Goal: Information Seeking & Learning: Learn about a topic

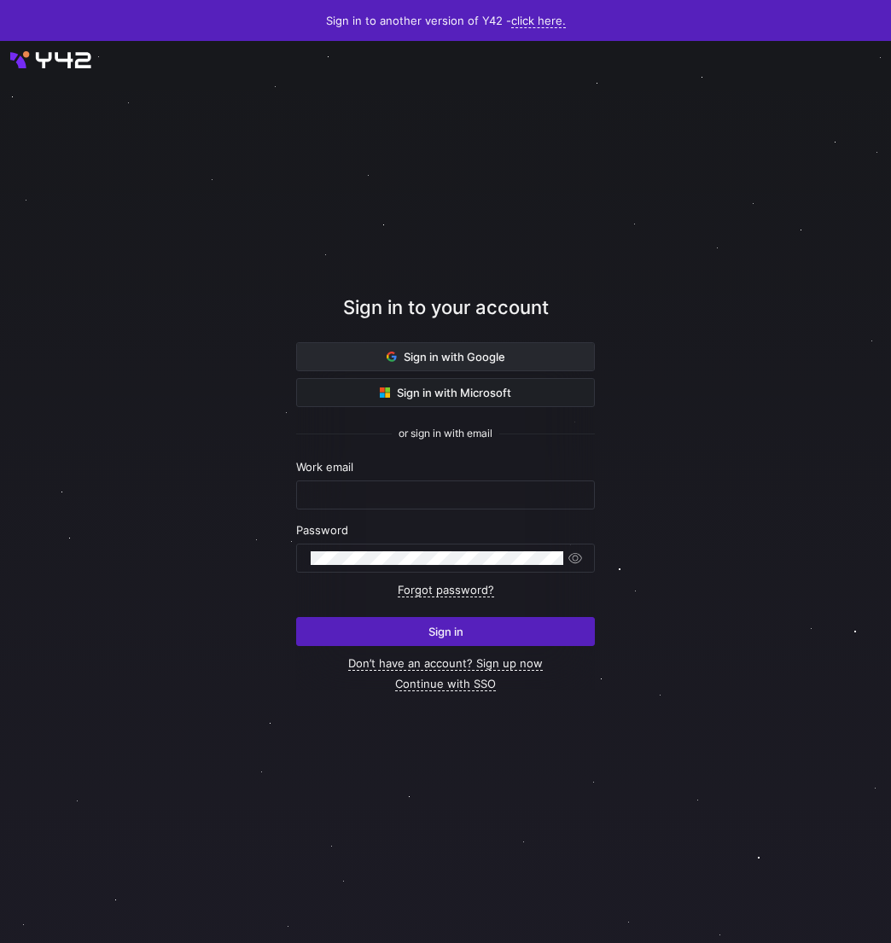
click at [462, 362] on span "Sign in with Google" at bounding box center [446, 357] width 119 height 14
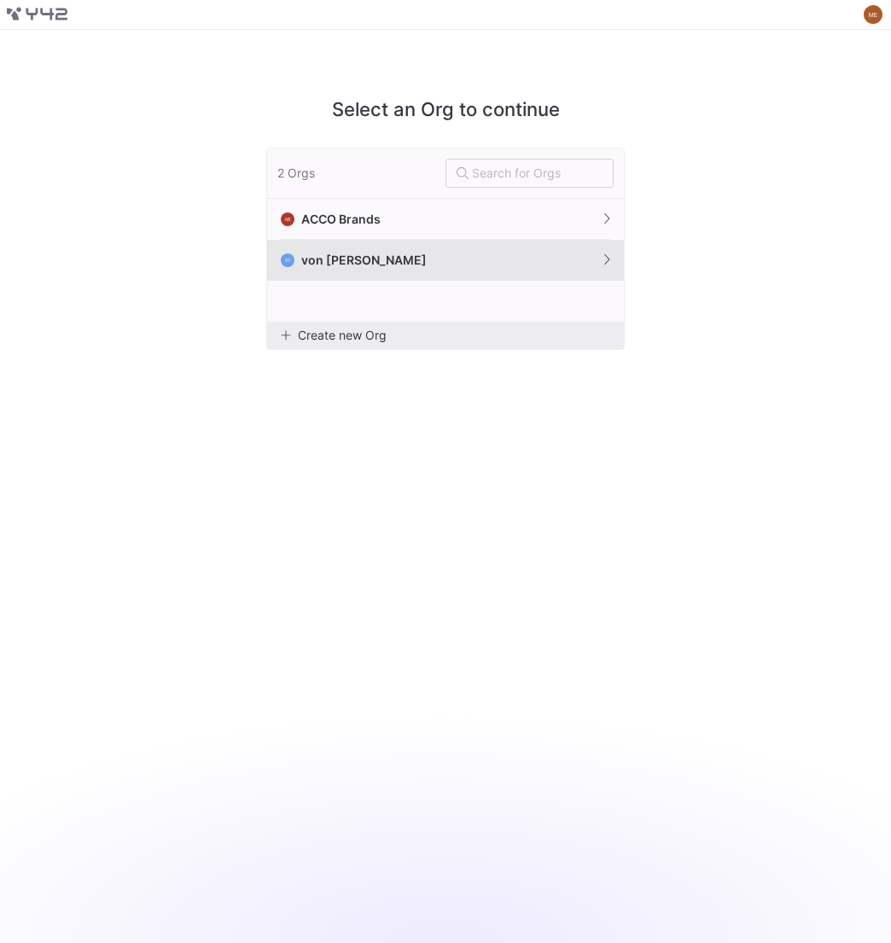
click at [453, 256] on button "VF von Fred" at bounding box center [445, 260] width 357 height 41
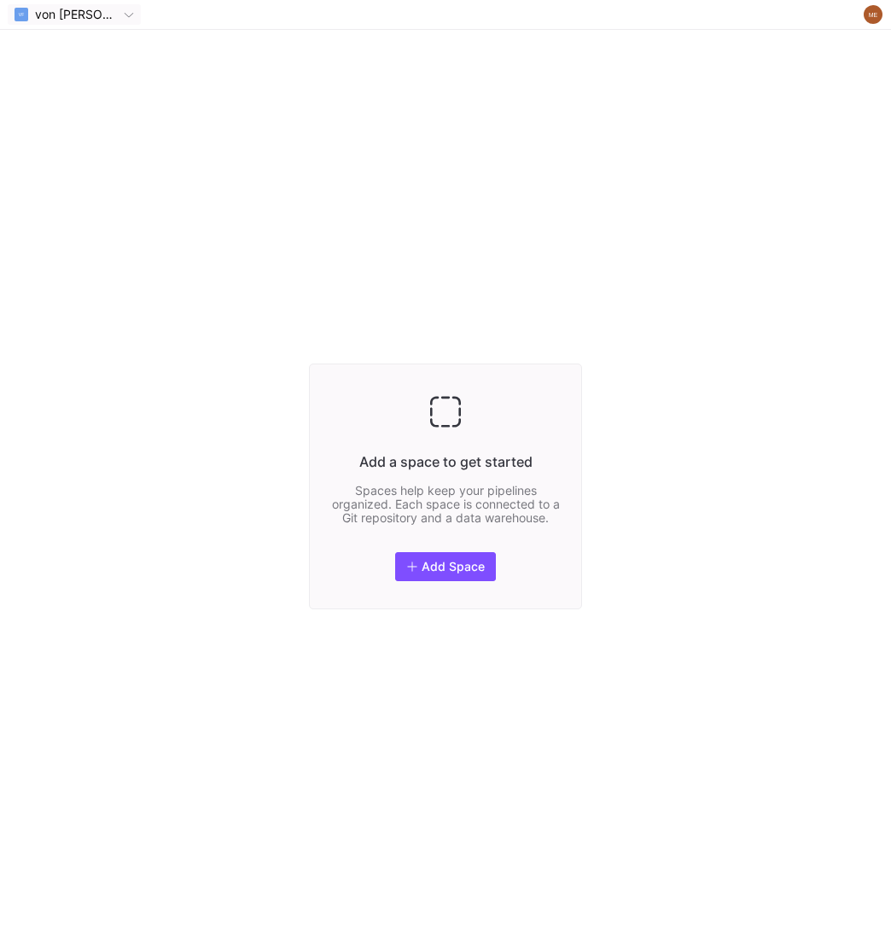
click at [89, 20] on div "VF von Fred" at bounding box center [74, 15] width 119 height 14
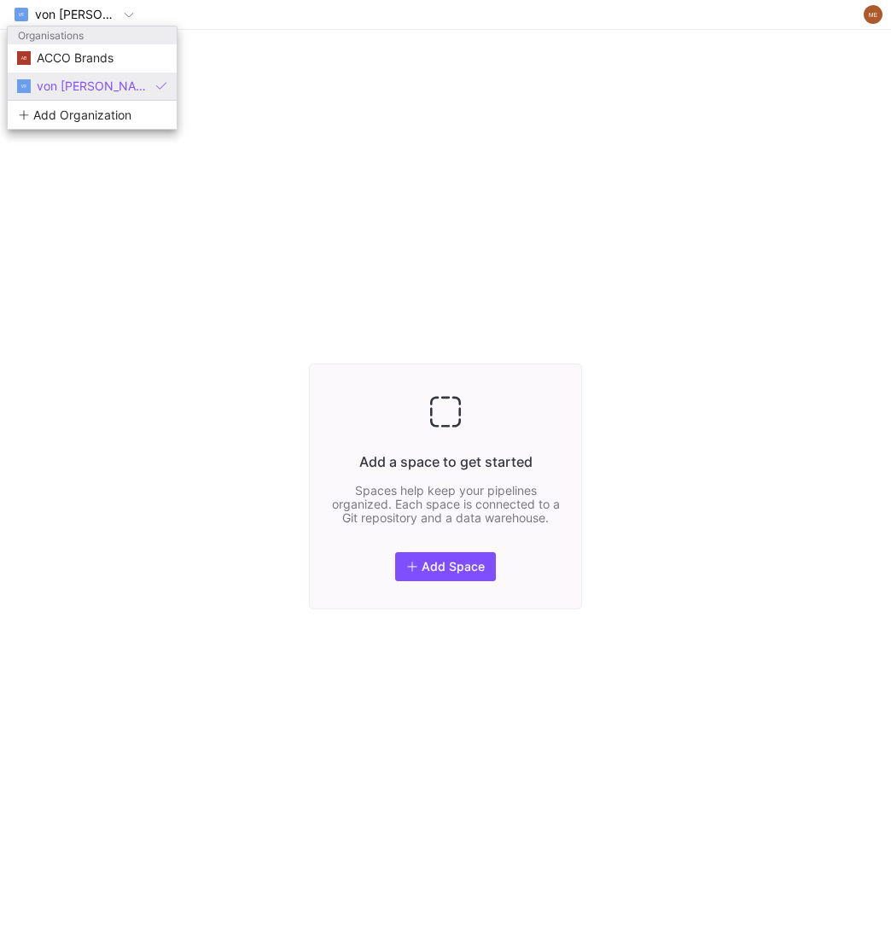
click at [239, 137] on div at bounding box center [445, 471] width 891 height 943
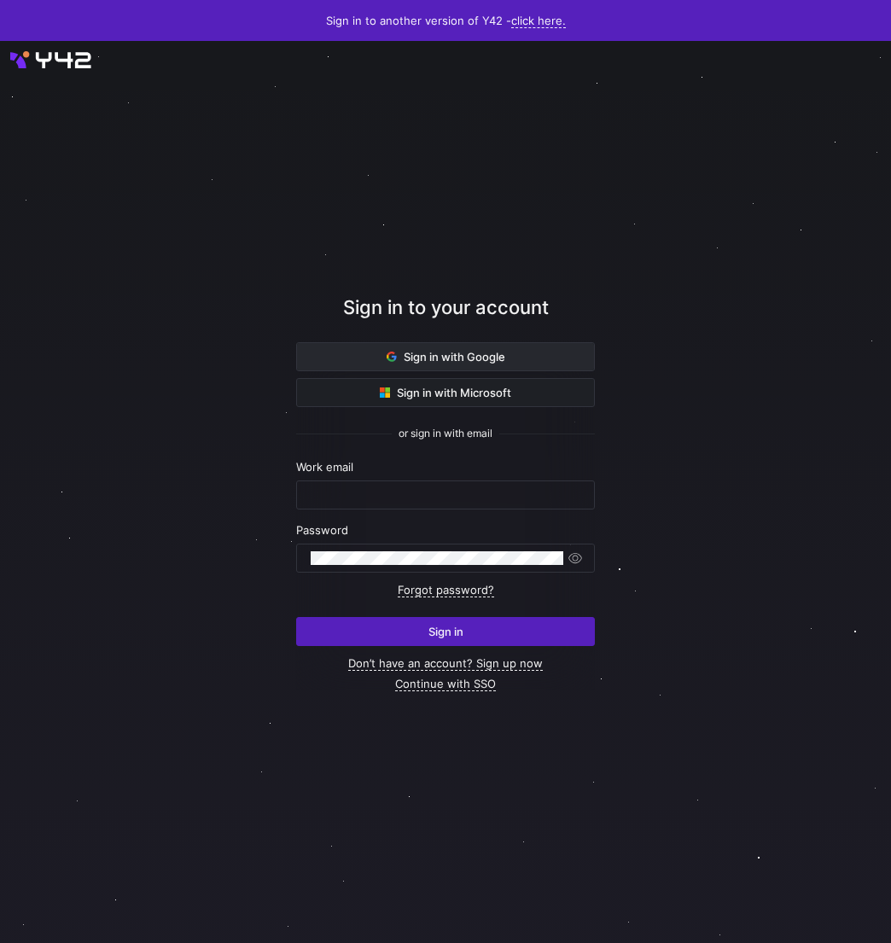
click at [468, 370] on span at bounding box center [445, 356] width 297 height 27
click at [472, 360] on span "Sign in with Google" at bounding box center [446, 357] width 119 height 14
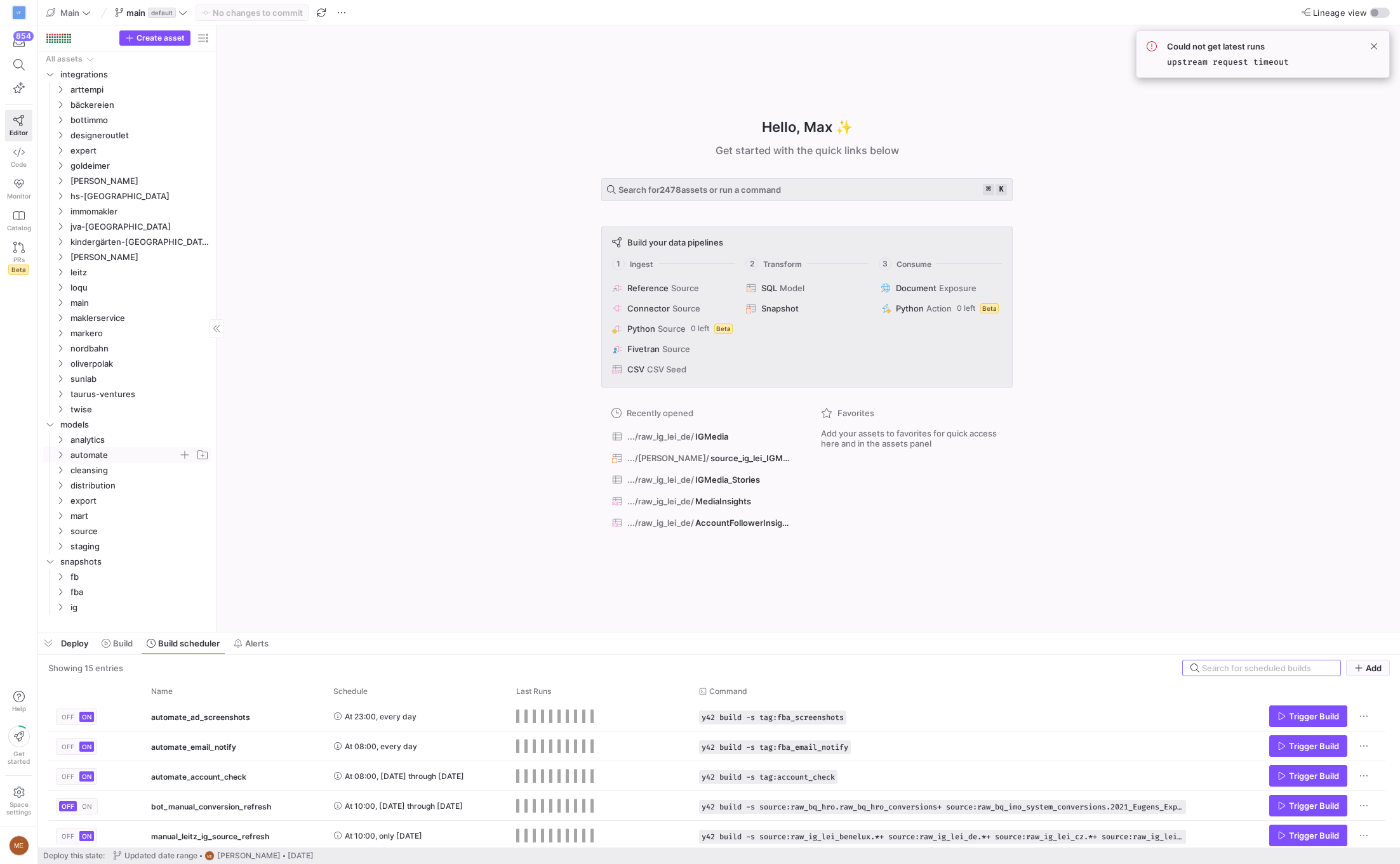
click at [62, 458] on icon "Press SPACE to select this row." at bounding box center [60, 455] width 9 height 7
click at [108, 578] on span "automate_fba_all_tickets_to_open​​​​​​​​​​" at bounding box center [138, 577] width 116 height 15
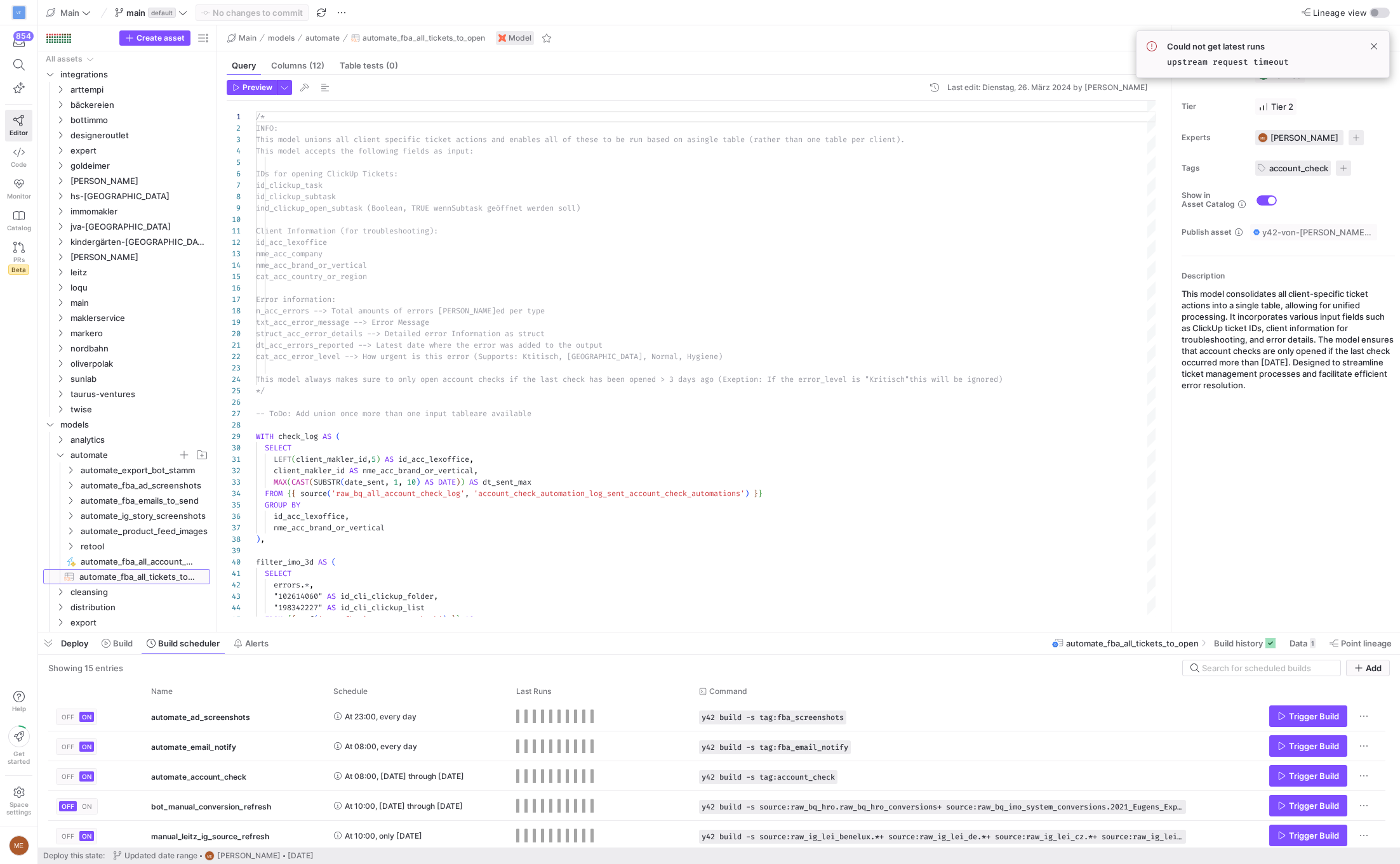
scroll to position [115, 0]
click at [828, 639] on span "Data" at bounding box center [1298, 643] width 18 height 10
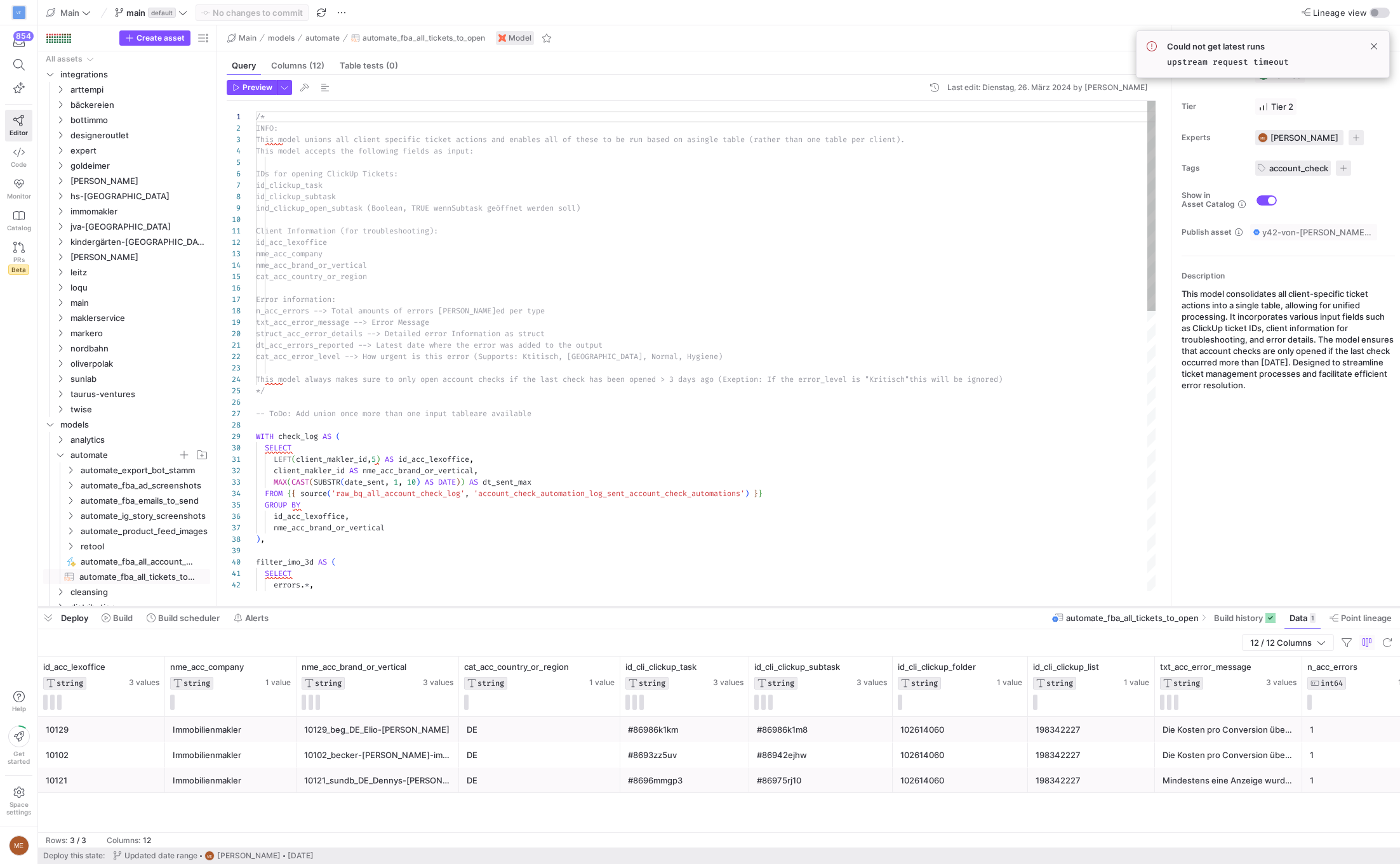
drag, startPoint x: 594, startPoint y: 634, endPoint x: 665, endPoint y: 608, distance: 75.6
click at [665, 608] on div at bounding box center [719, 607] width 1361 height 5
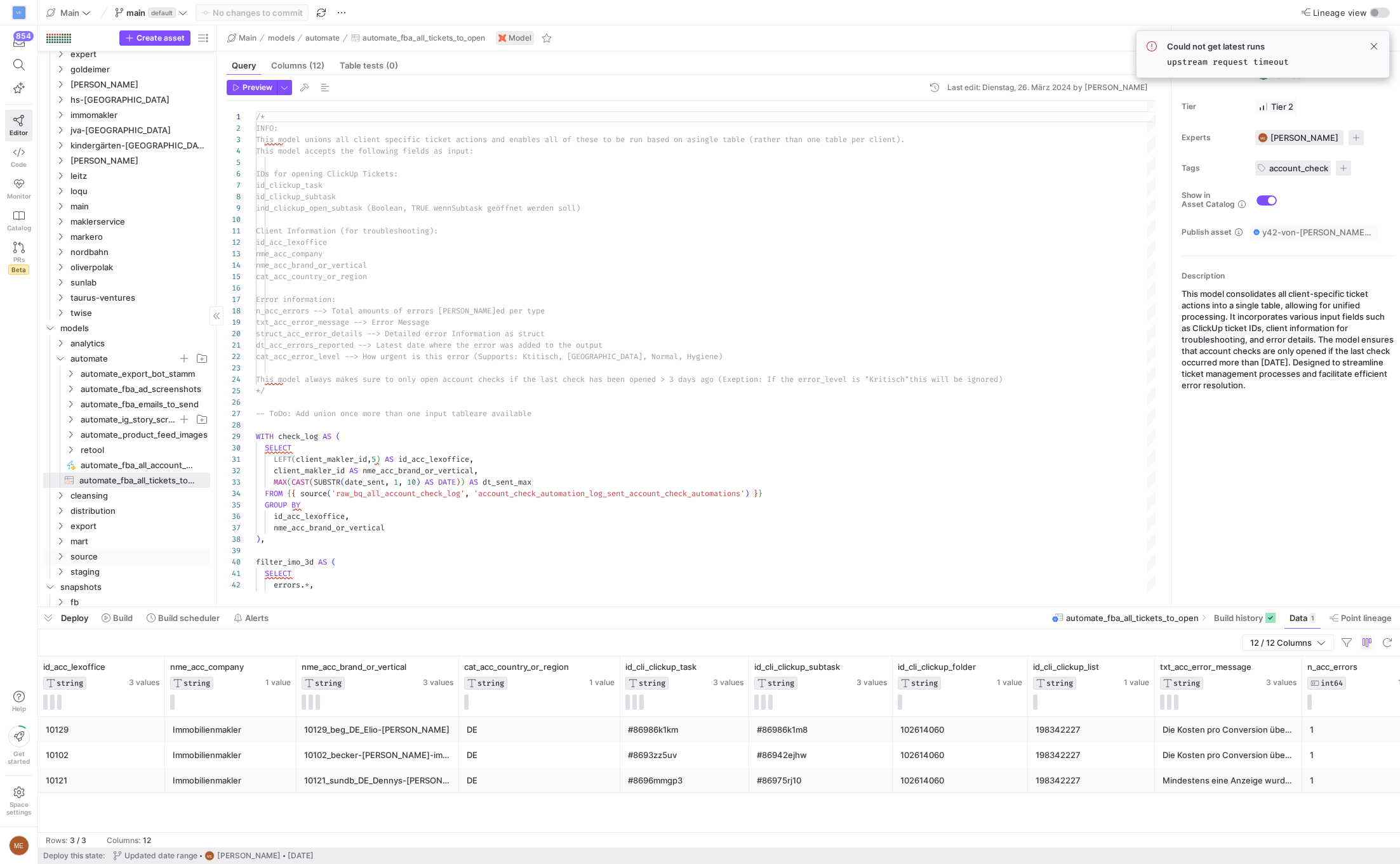
scroll to position [129, 0]
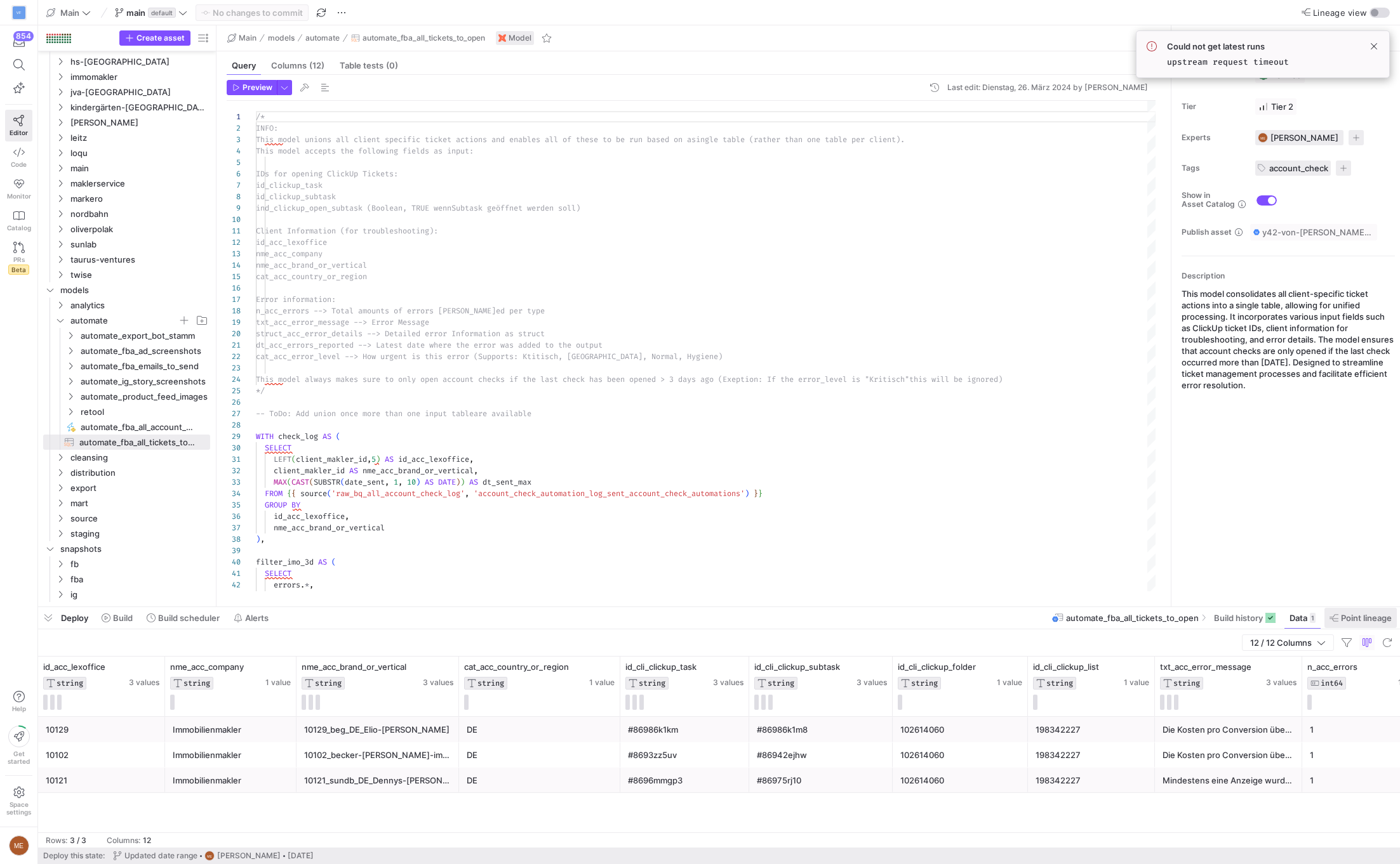
click at [828, 621] on span "Point lineage" at bounding box center [1366, 618] width 51 height 10
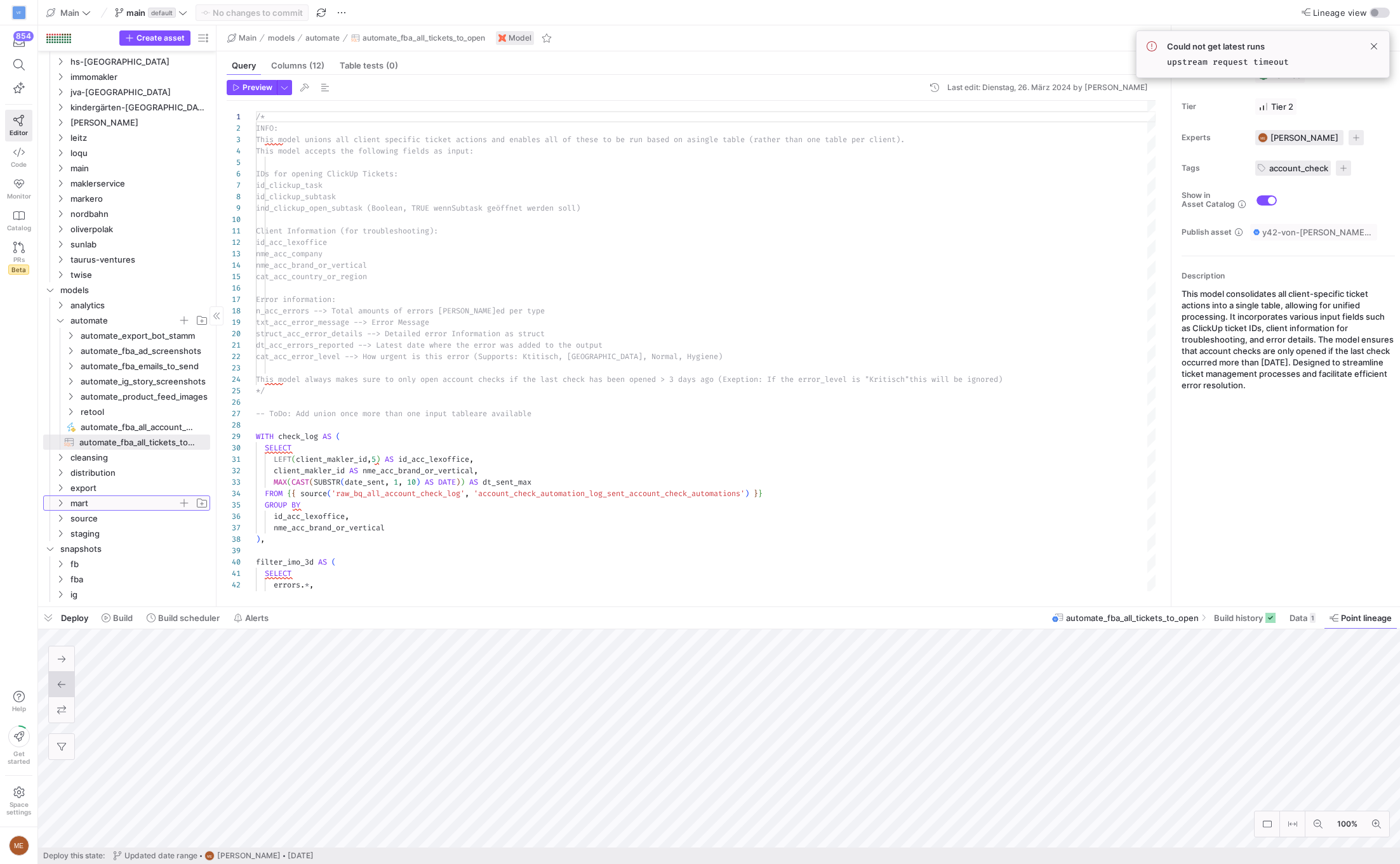
click at [61, 505] on icon "Press SPACE to select this row." at bounding box center [60, 503] width 9 height 7
click at [70, 561] on icon "Press SPACE to select this row." at bounding box center [71, 564] width 9 height 7
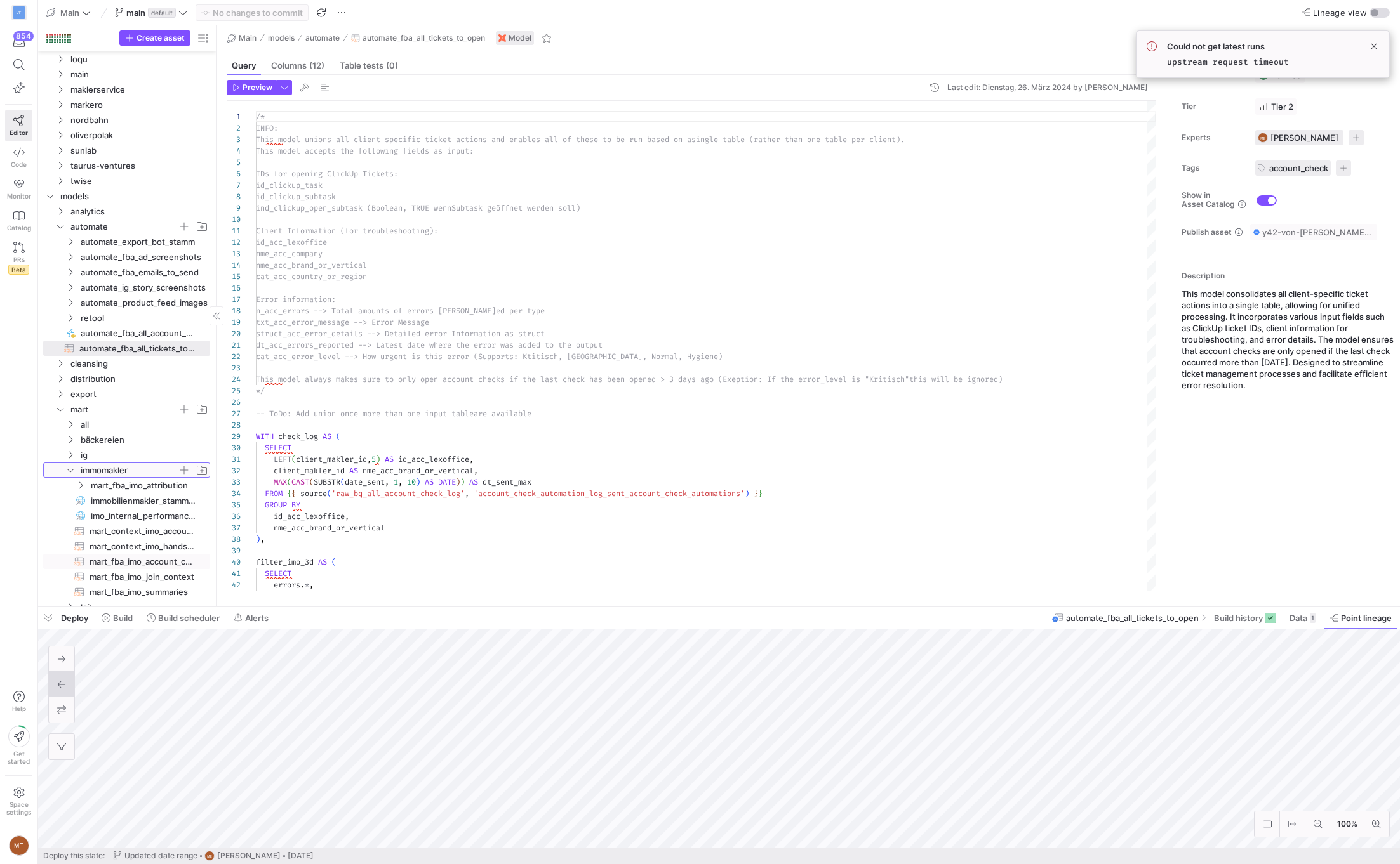
scroll to position [286, 0]
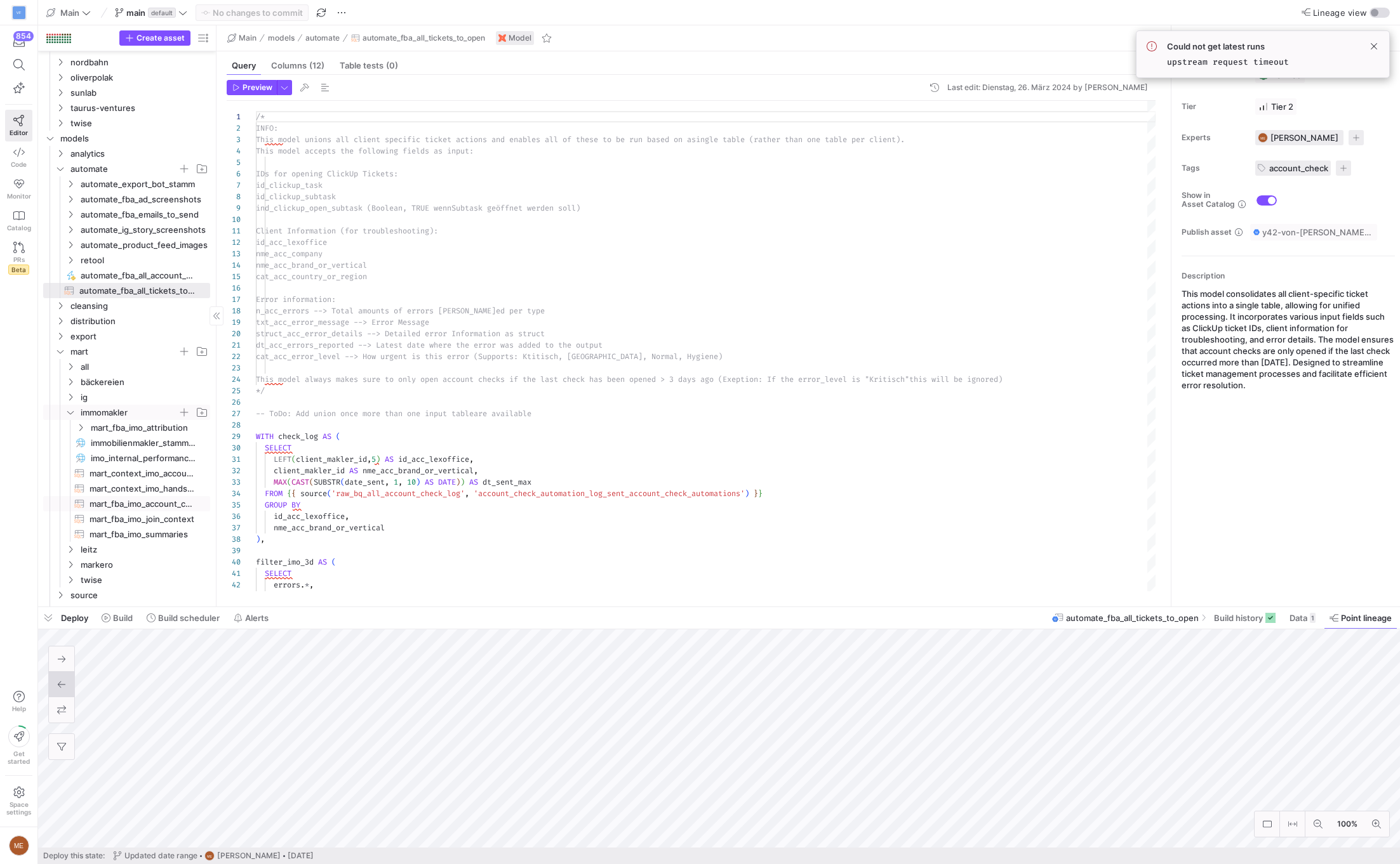
click at [106, 507] on span "mart_fba_imo_account_check​​​​​​​​​​" at bounding box center [142, 504] width 106 height 15
click at [828, 622] on span "Data" at bounding box center [1298, 618] width 18 height 10
type textarea "/* INFO: The following rules are being checked: --> There was no conversion in …"
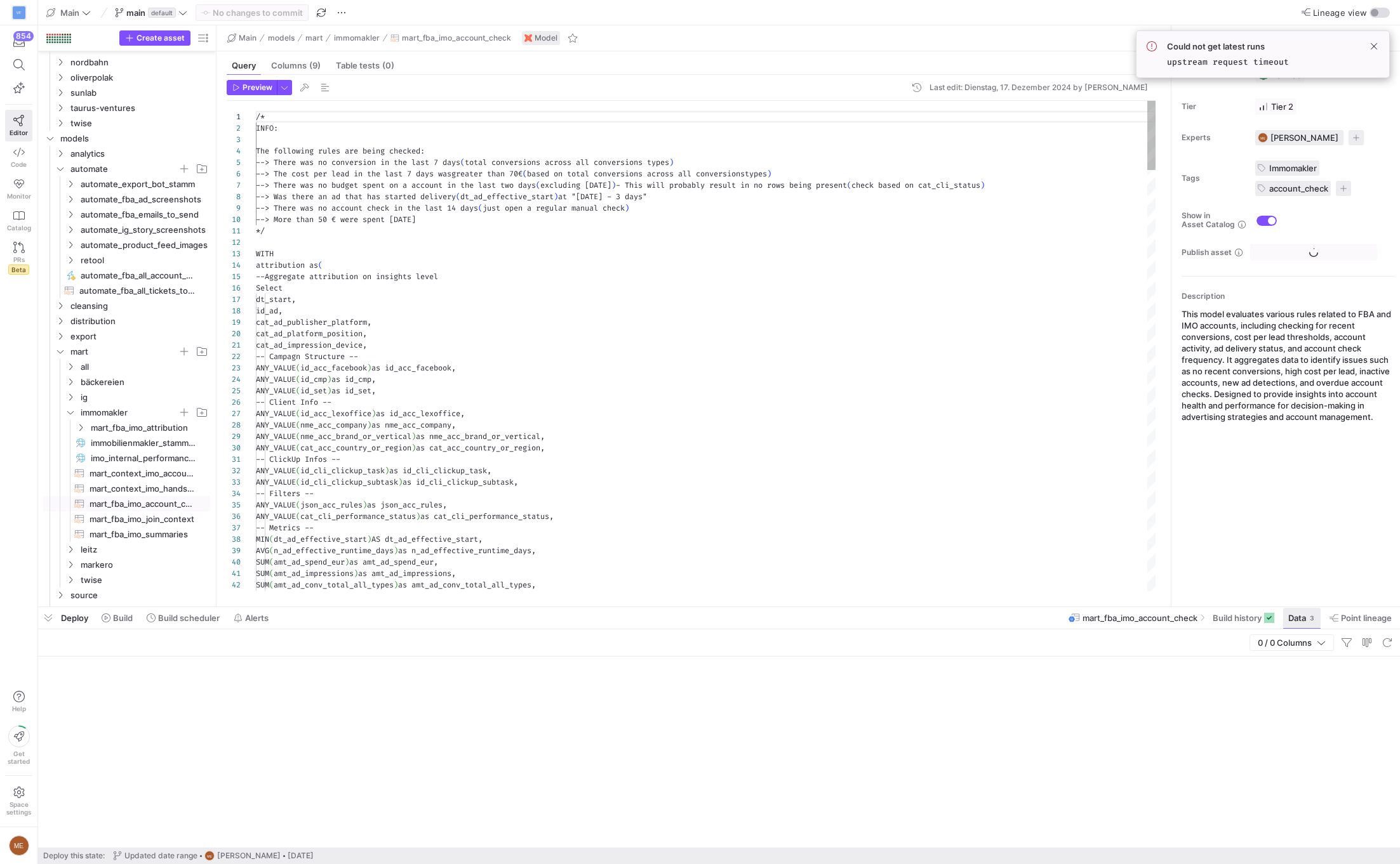
scroll to position [80, 0]
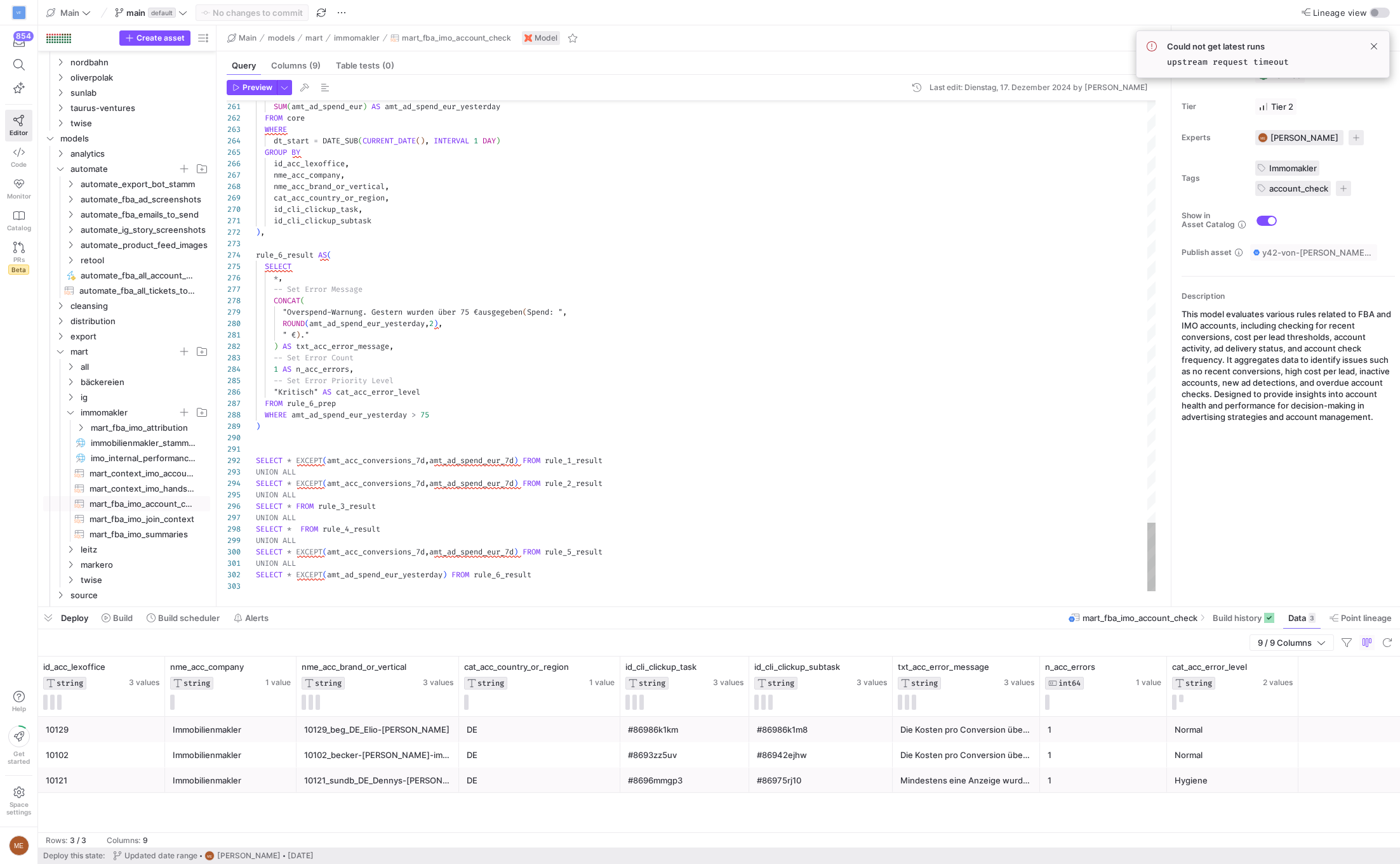
click at [828, 616] on span "Point lineage" at bounding box center [1361, 618] width 62 height 10
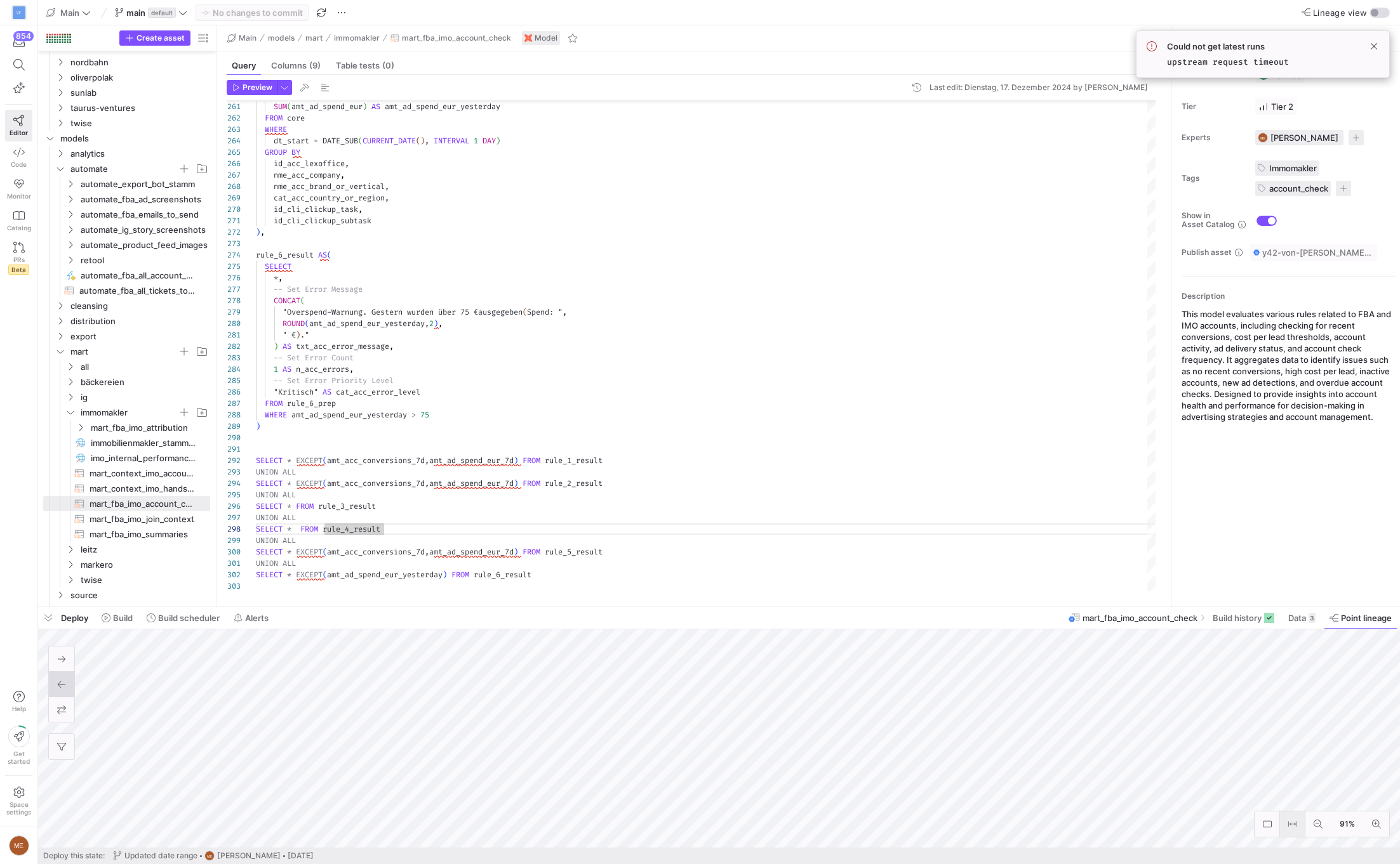
click at [828, 821] on icon at bounding box center [1292, 825] width 9 height 9
click at [828, 821] on button at bounding box center [1376, 824] width 25 height 25
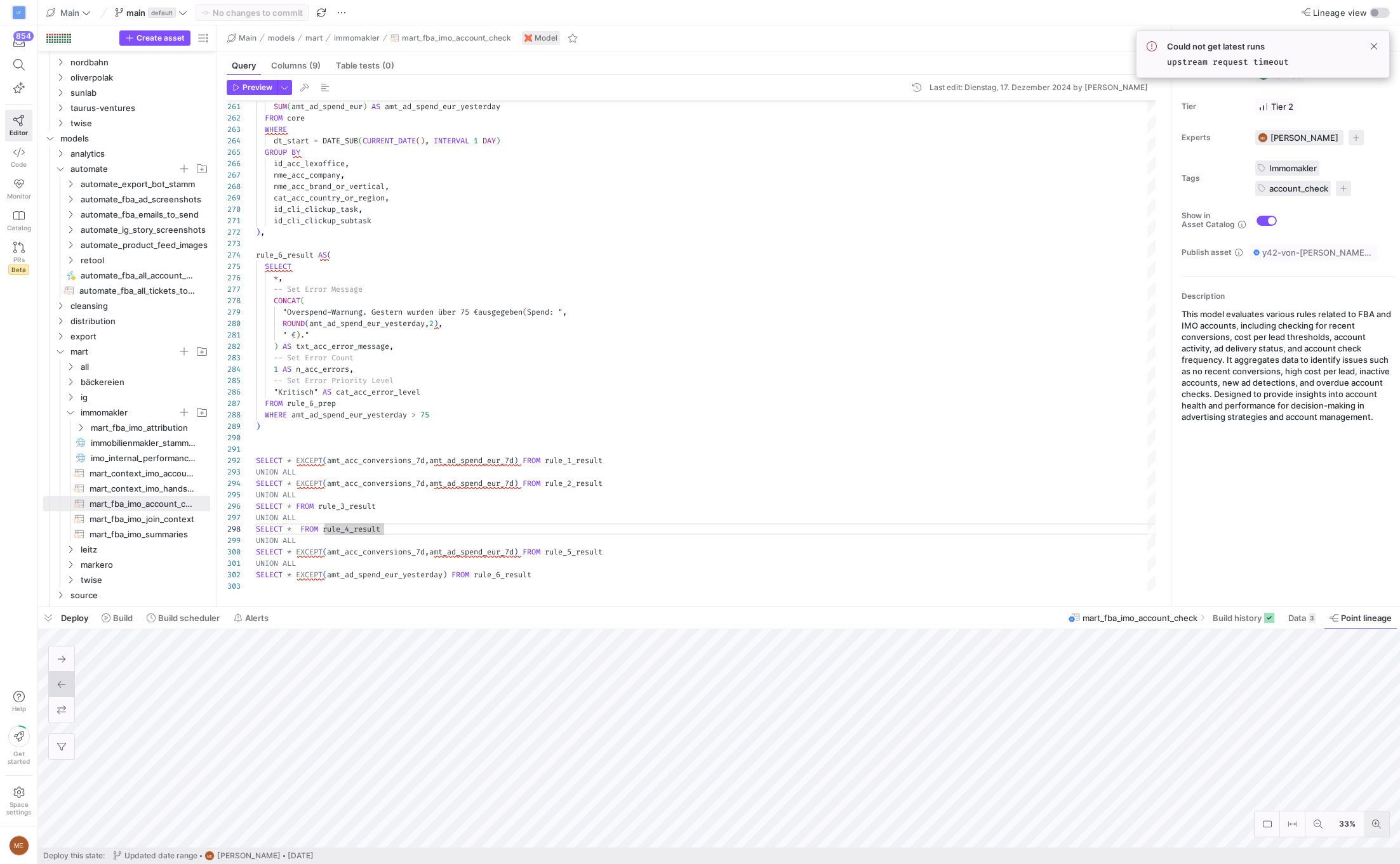
click at [828, 821] on button at bounding box center [1376, 824] width 25 height 25
click at [89, 429] on span "mart_fba_imo_attribution" at bounding box center [142, 428] width 135 height 14
click at [112, 471] on span "mart_fba_imo_attribution_result​​​​​​​​​​" at bounding box center [147, 474] width 96 height 15
click at [828, 617] on div "3" at bounding box center [1311, 618] width 7 height 10
click at [828, 621] on span "Data" at bounding box center [1297, 618] width 18 height 10
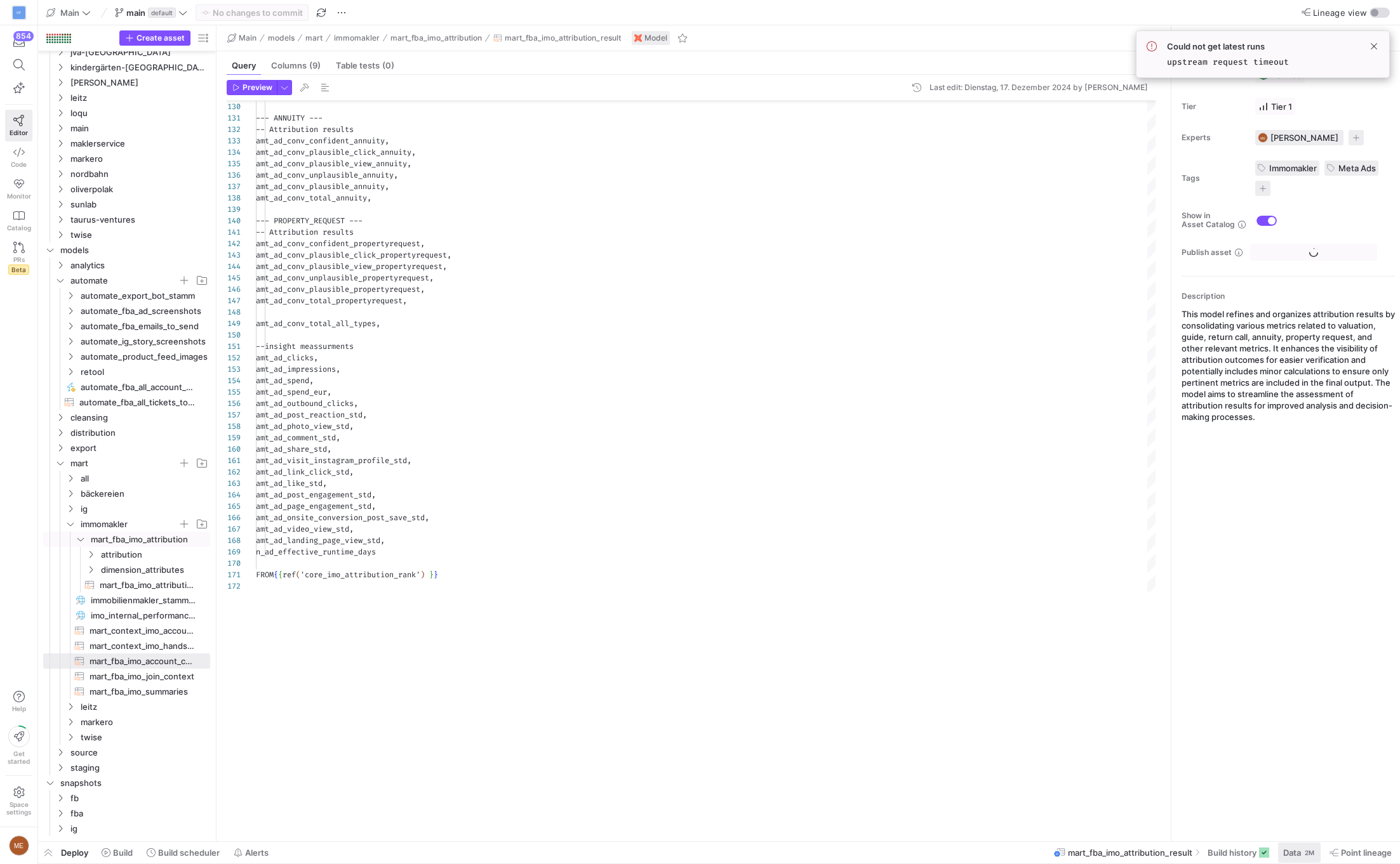
type textarea "/* INFO: This model makes sure only relevant metrics are being exported to the …"
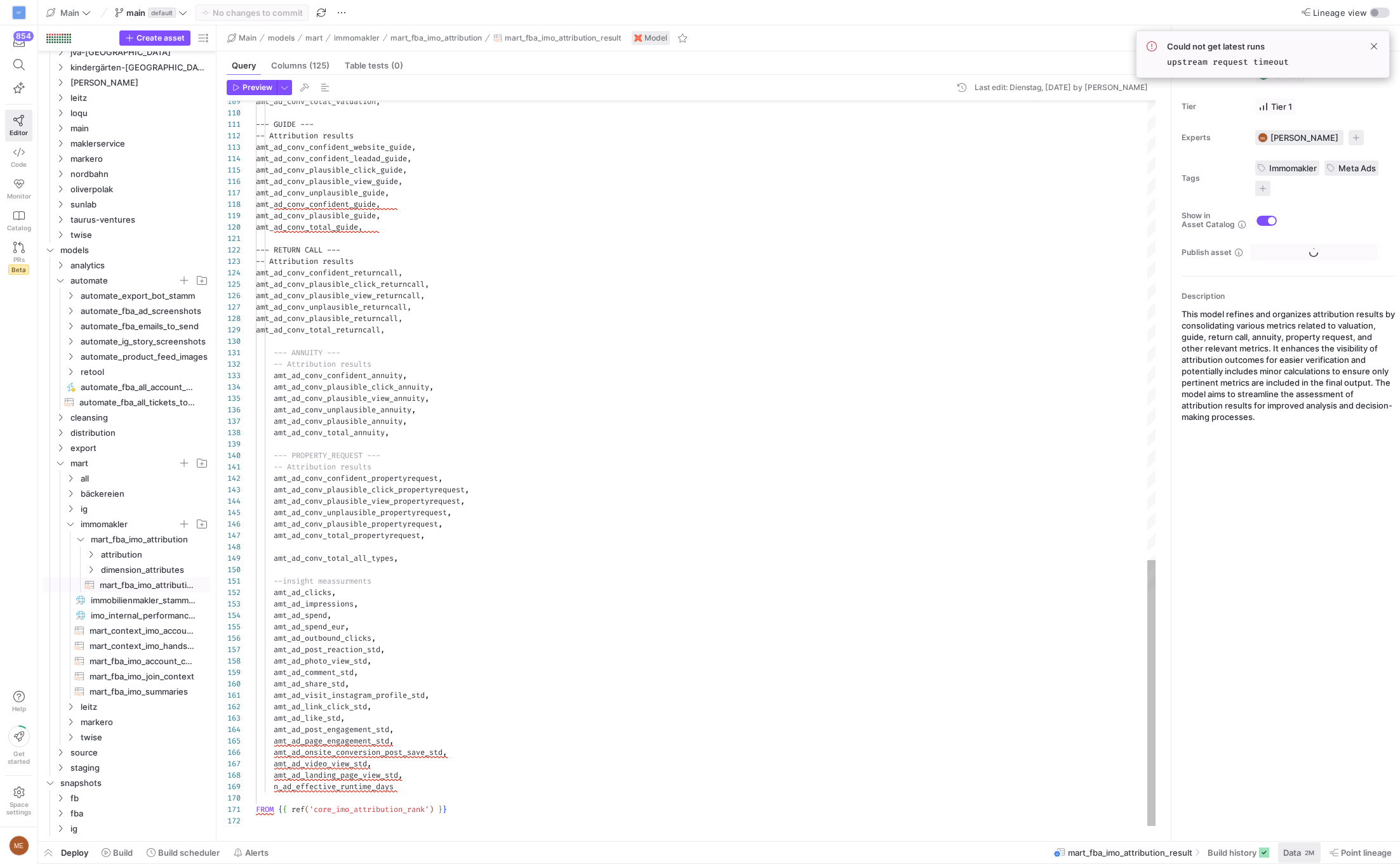
click at [828, 857] on span "Data" at bounding box center [1292, 853] width 18 height 10
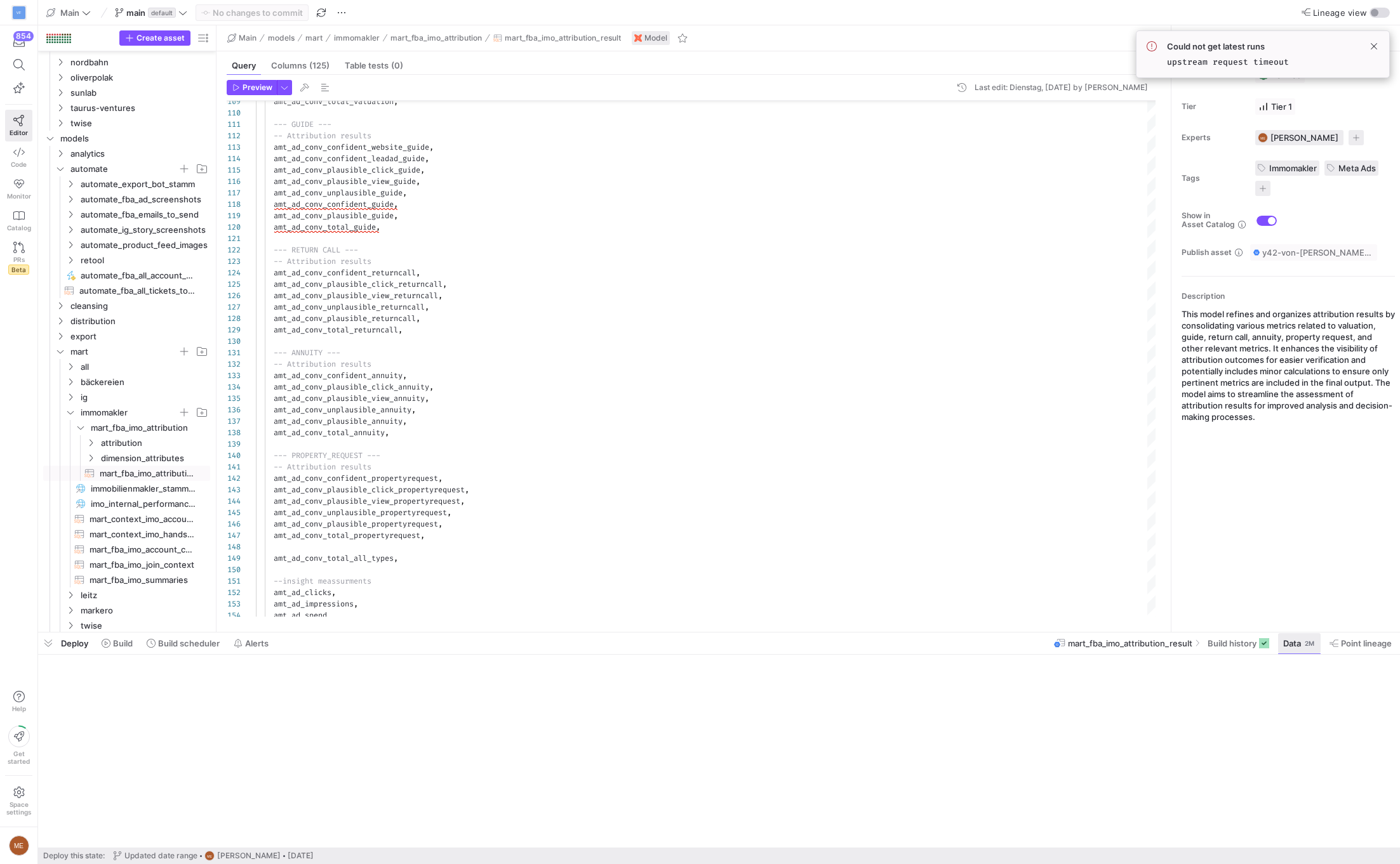
scroll to position [286, 0]
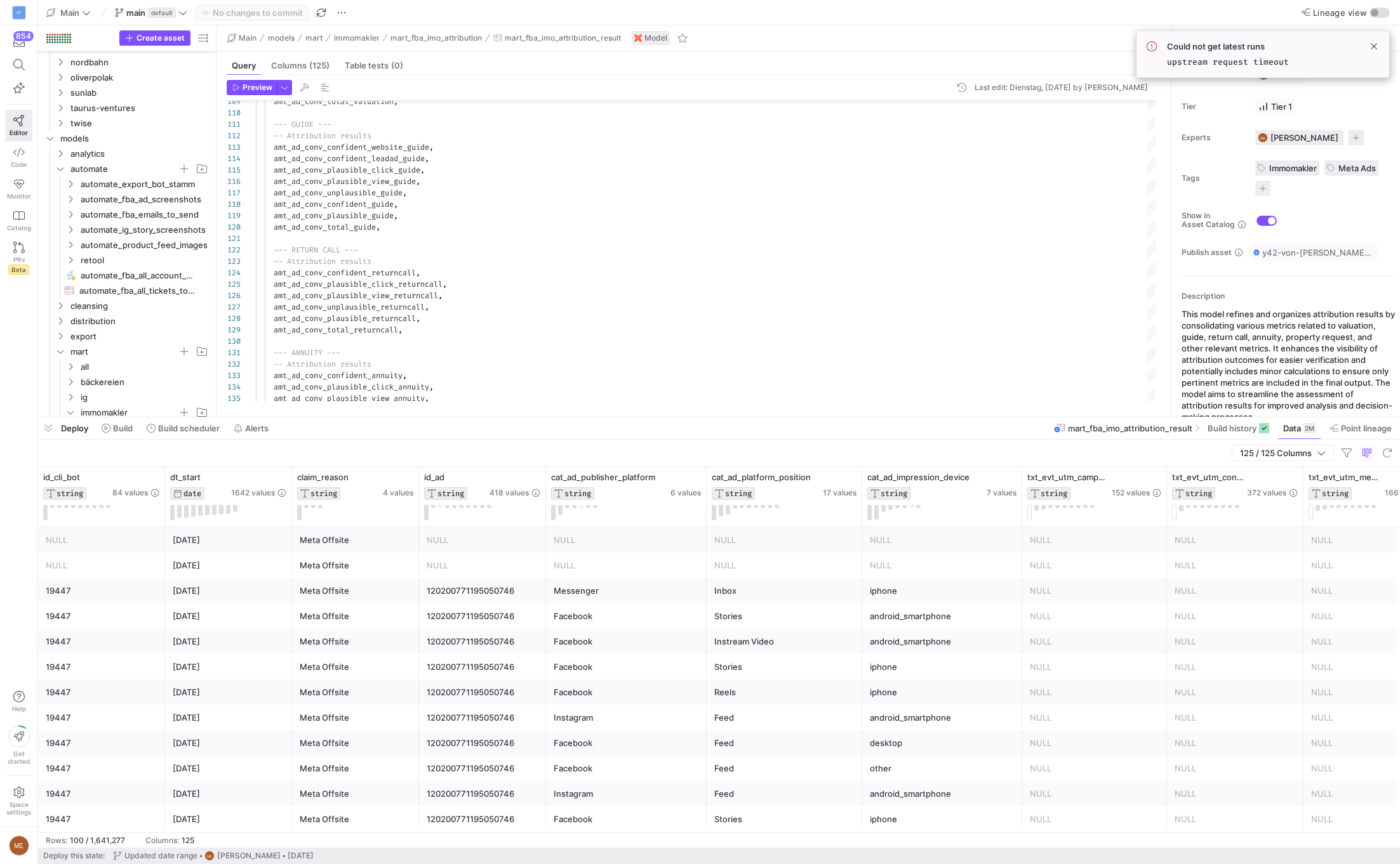
drag, startPoint x: 663, startPoint y: 630, endPoint x: 690, endPoint y: 409, distance: 222.6
click at [690, 415] on div at bounding box center [719, 417] width 1361 height 5
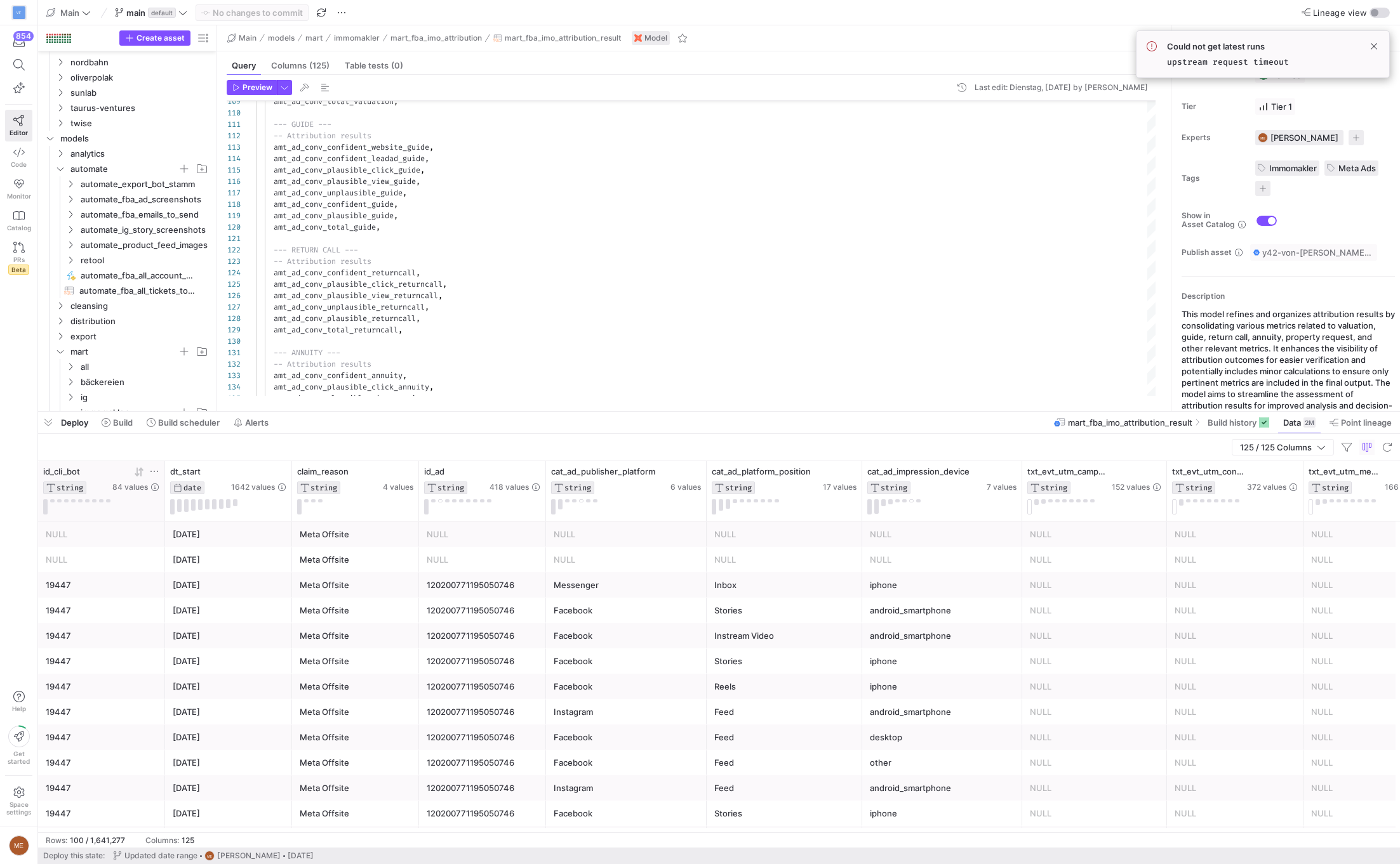
click at [152, 468] on icon at bounding box center [155, 471] width 10 height 10
type input "17259"
click at [249, 607] on button "Apply" at bounding box center [258, 601] width 39 height 16
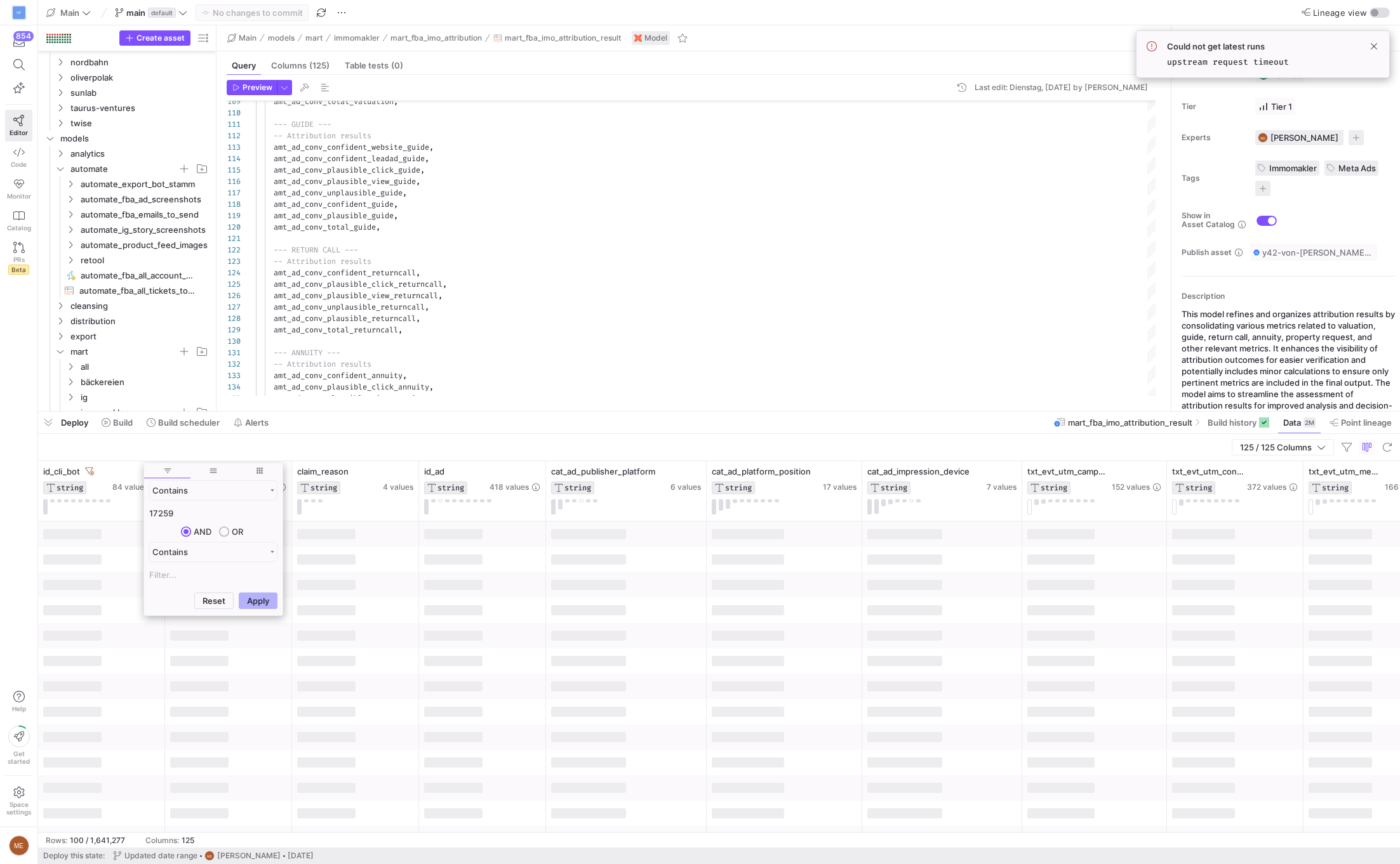
click at [461, 448] on div "125 / 125 Columns" at bounding box center [719, 448] width 1361 height 28
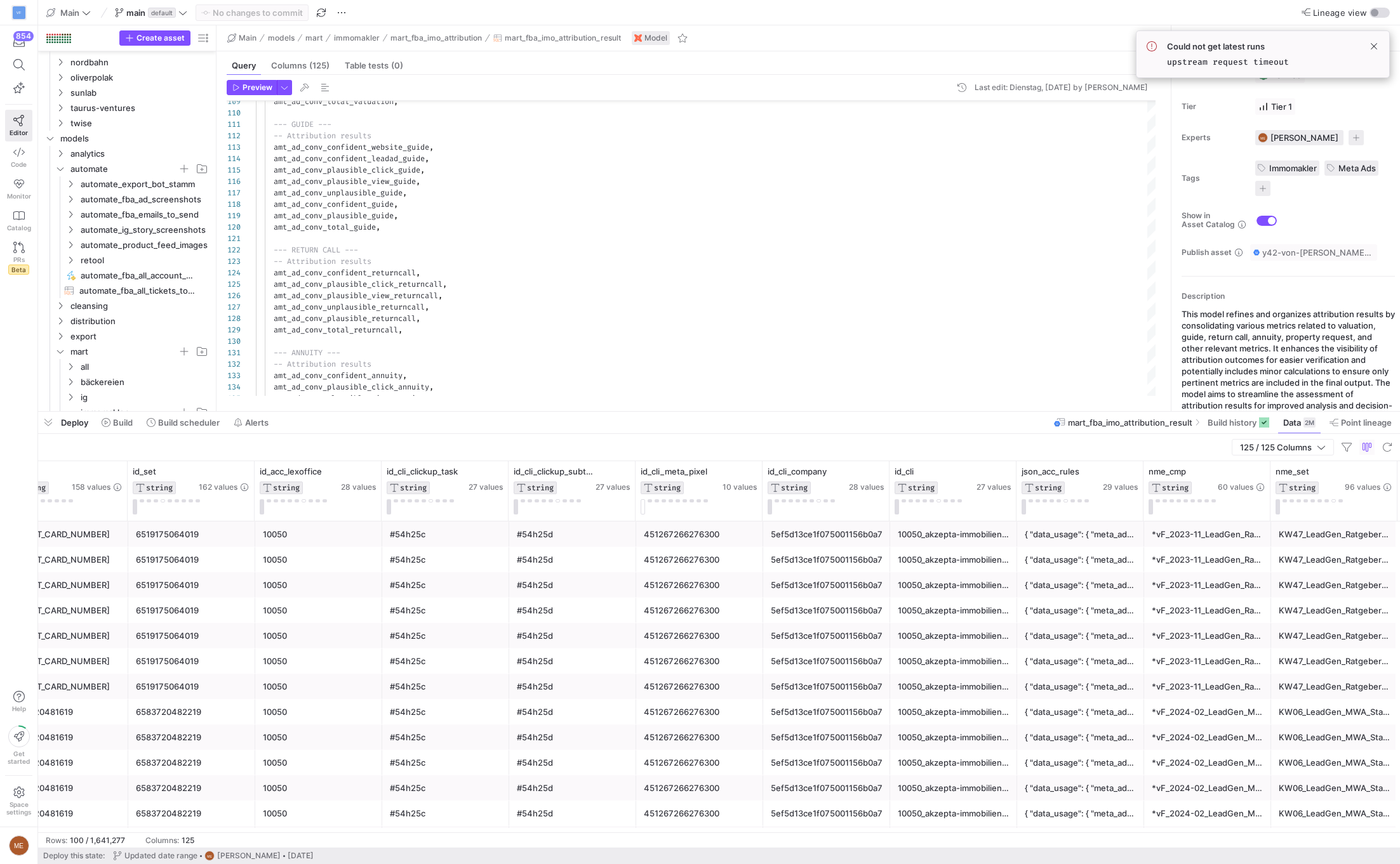
scroll to position [0, 2757]
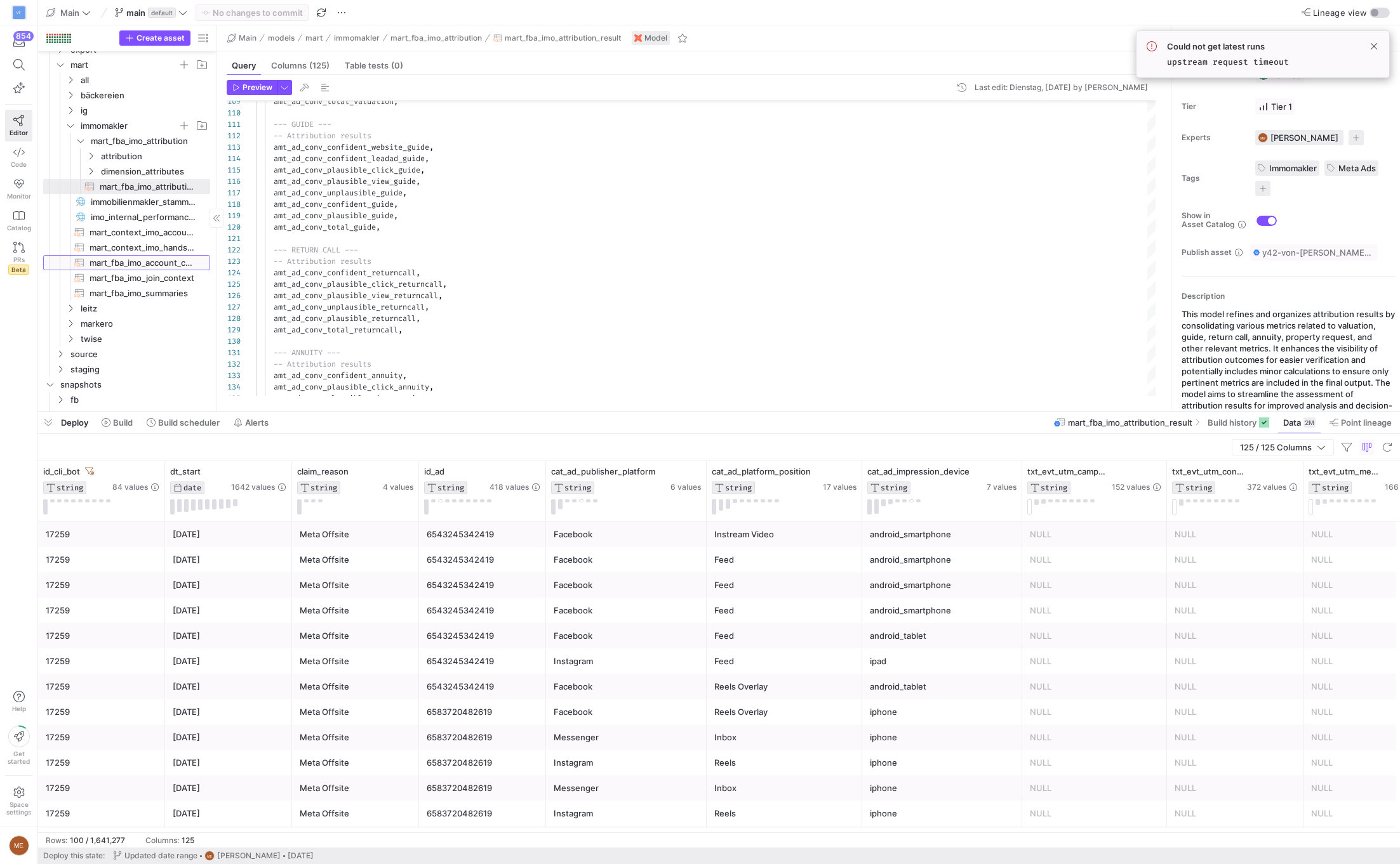
click at [160, 262] on span "mart_fba_imo_account_check​​​​​​​​​​" at bounding box center [142, 263] width 106 height 15
type textarea "/* INFO: The following rules are being checked: --> There was no conversion in …"
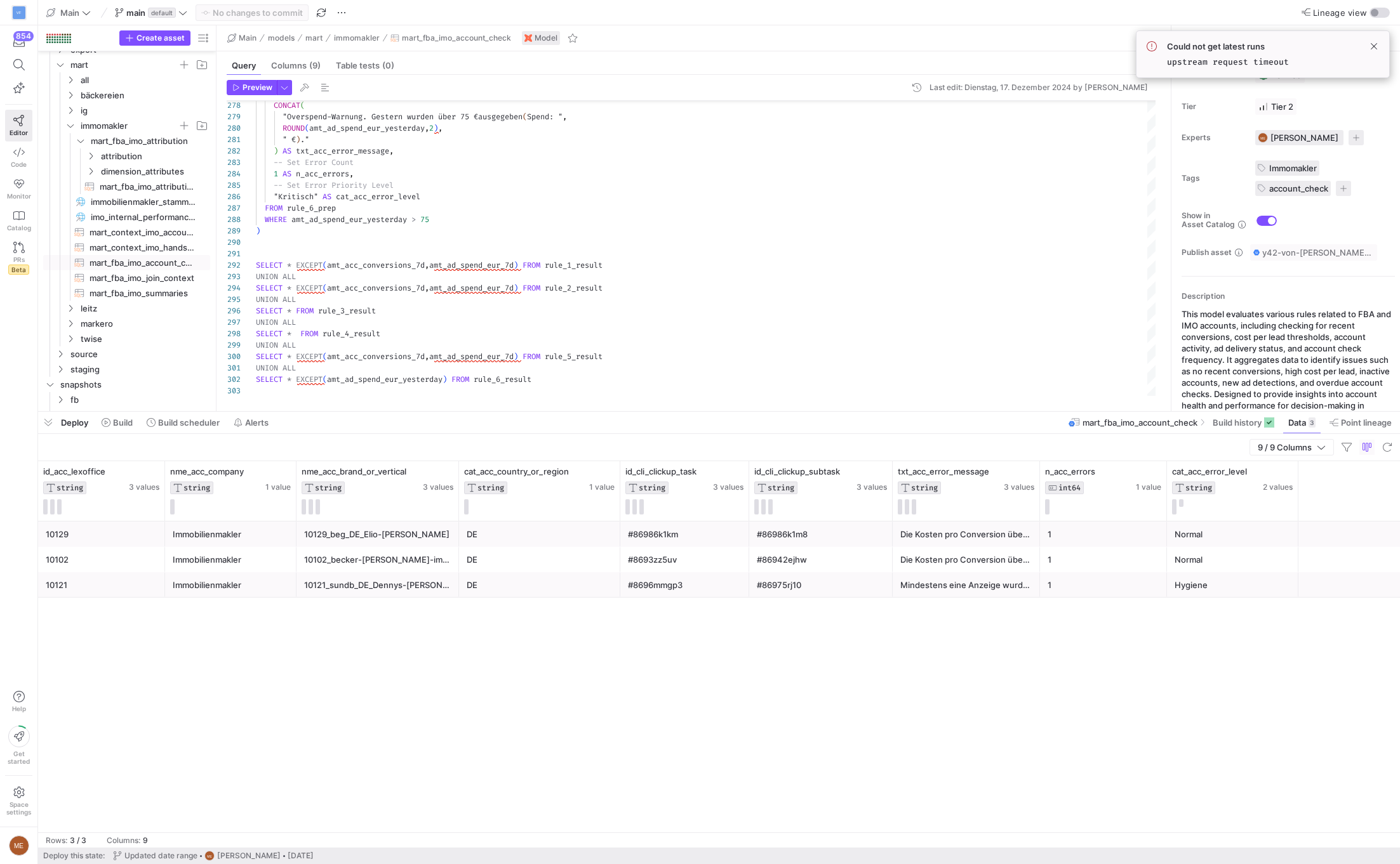
click at [828, 54] on div "Could not get latest runs upstream request timeout" at bounding box center [1262, 54] width 232 height 26
click at [828, 51] on span at bounding box center [1373, 46] width 15 height 15
click at [828, 631] on div "10129 Immobilienmakler 10129_beg_DE_Elio-[PERSON_NAME] DE #86986k1km #86986k1m8…" at bounding box center [719, 677] width 1361 height 311
